Goal: Find specific page/section: Find specific page/section

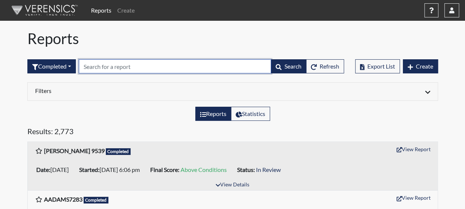
click at [90, 65] on input "text" at bounding box center [175, 66] width 192 height 14
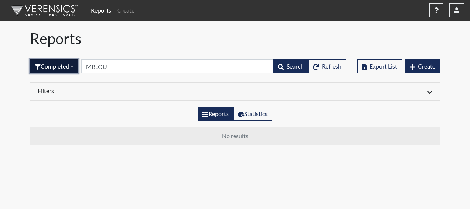
click at [72, 67] on button "Completed" at bounding box center [54, 66] width 48 height 14
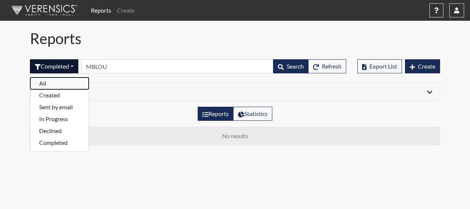
click at [52, 85] on button "All" at bounding box center [59, 83] width 58 height 12
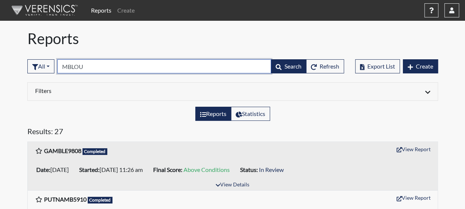
click at [86, 65] on input "MBLOU" at bounding box center [164, 66] width 214 height 14
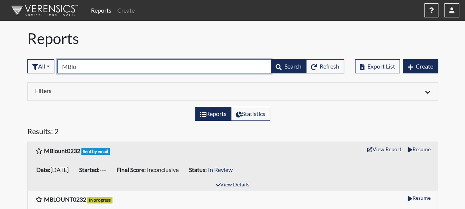
type input "MBlo"
